Goal: Information Seeking & Learning: Learn about a topic

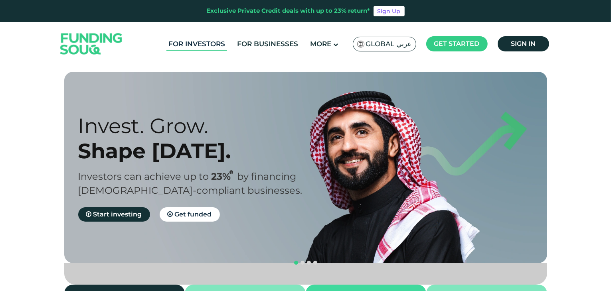
click at [201, 46] on link "For Investors" at bounding box center [196, 44] width 61 height 13
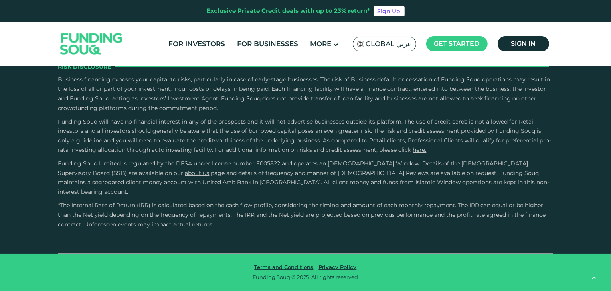
scroll to position [1312, 0]
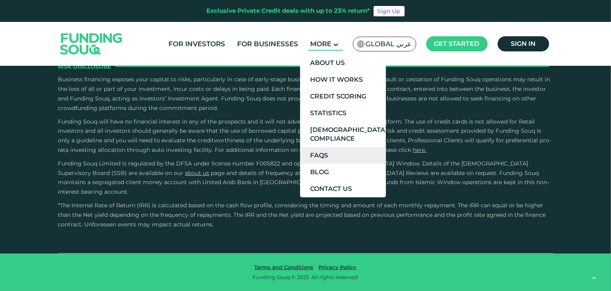
click at [319, 157] on link "FAQs" at bounding box center [343, 155] width 86 height 17
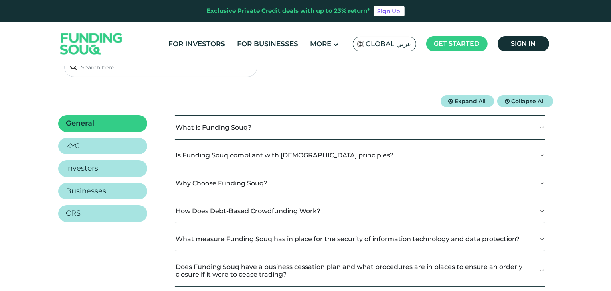
scroll to position [116, 0]
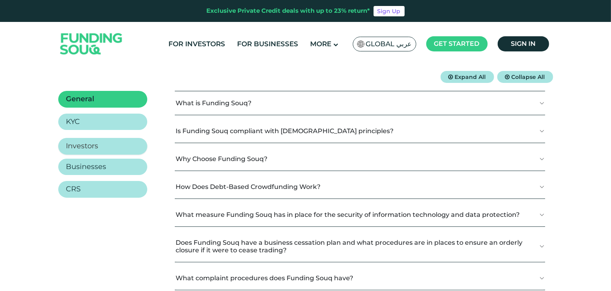
click at [88, 144] on h2 "Investors" at bounding box center [82, 146] width 32 height 9
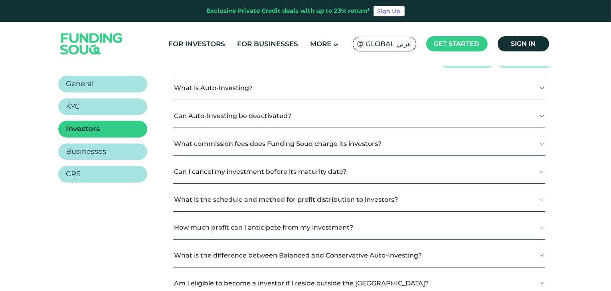
scroll to position [132, 0]
click at [207, 139] on button "What commission fees does Funding Souq charge its investors?" at bounding box center [358, 144] width 371 height 24
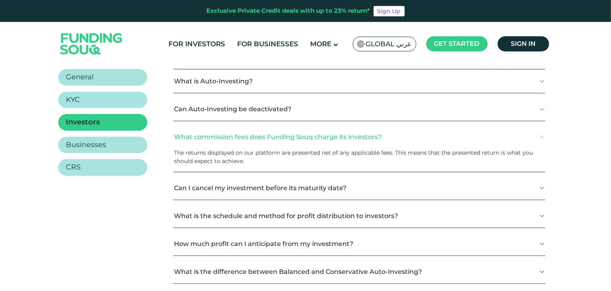
scroll to position [139, 0]
click at [207, 139] on button "What commission fees does Funding Souq charge its investors?" at bounding box center [358, 137] width 371 height 24
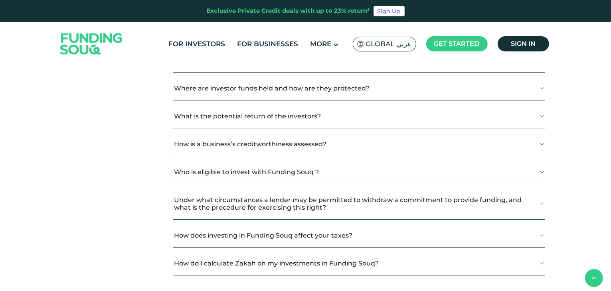
scroll to position [815, 0]
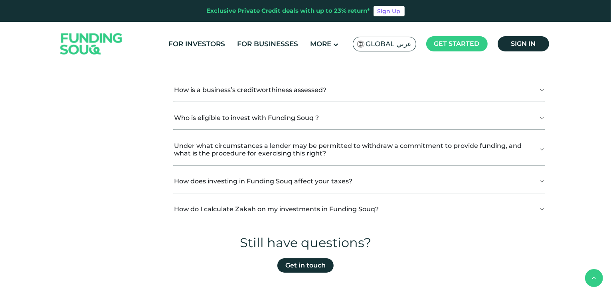
click at [227, 197] on button "How do I calculate Zakah on my investments in Funding Souq?" at bounding box center [358, 209] width 371 height 24
